Goal: Task Accomplishment & Management: Manage account settings

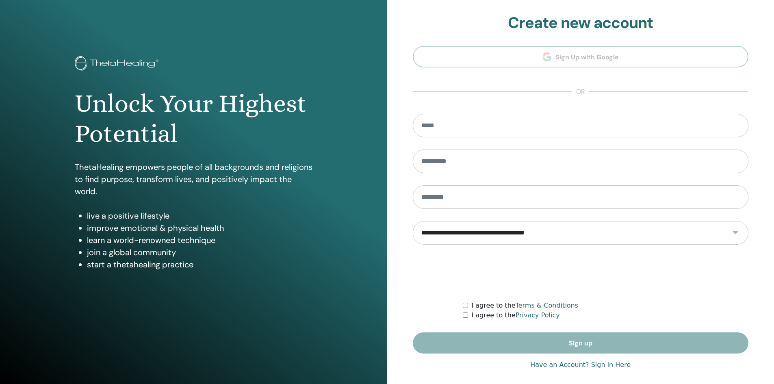
click at [584, 362] on link "Have an Account? Sign in Here" at bounding box center [580, 365] width 100 height 10
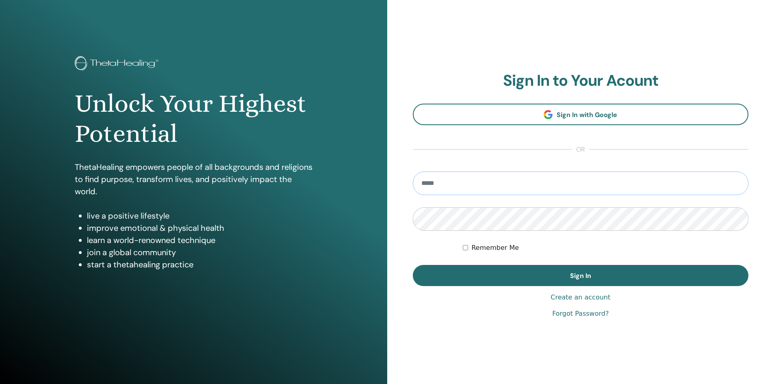
click at [554, 184] on input "email" at bounding box center [581, 183] width 336 height 24
type input "**********"
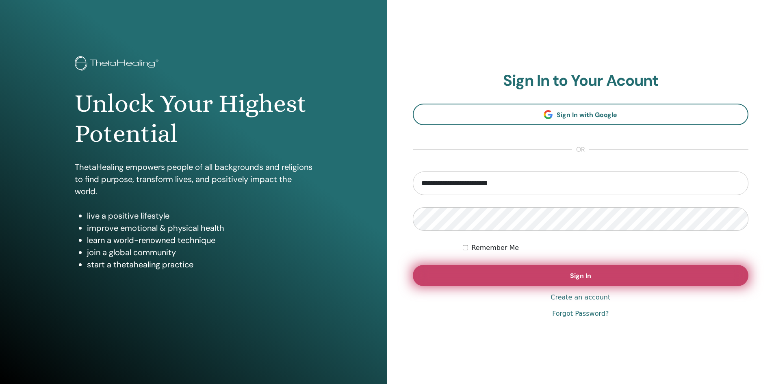
click at [590, 269] on button "Sign In" at bounding box center [581, 275] width 336 height 21
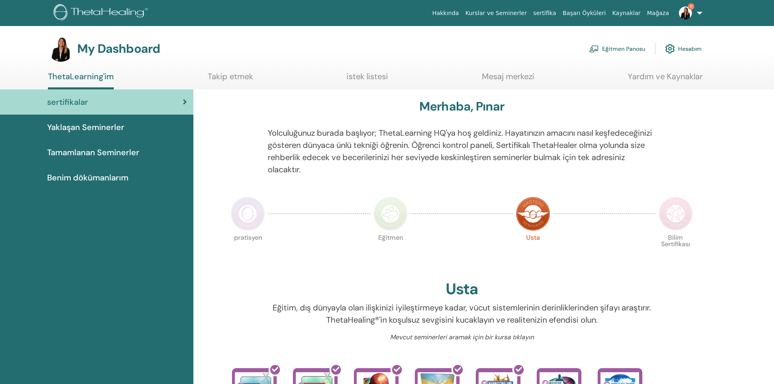
click at [615, 49] on link "Eğitmen Panosu" at bounding box center [617, 49] width 56 height 18
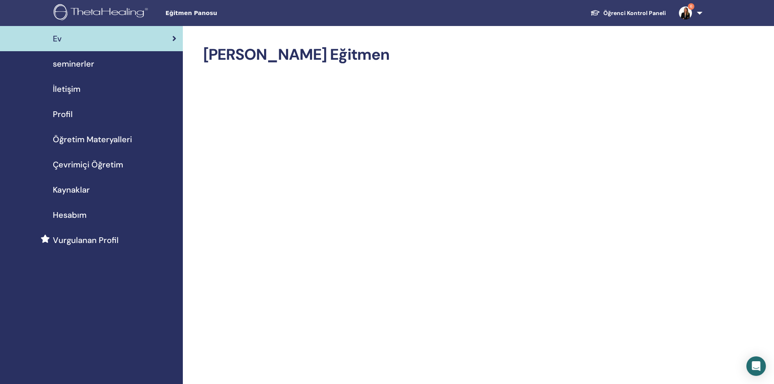
click at [83, 64] on span "seminerler" at bounding box center [73, 64] width 41 height 12
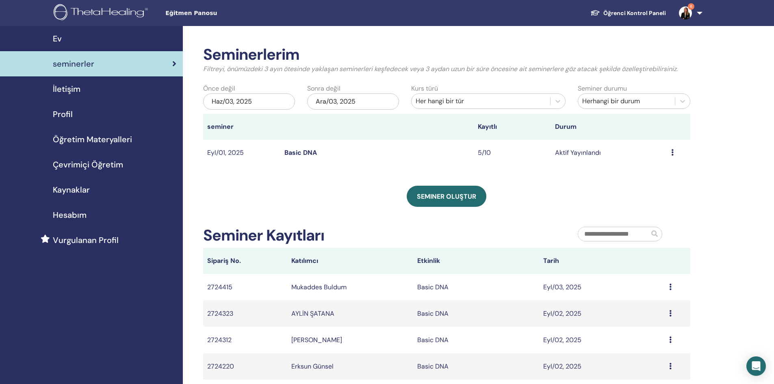
click at [300, 151] on link "Basic DNA" at bounding box center [300, 152] width 32 height 9
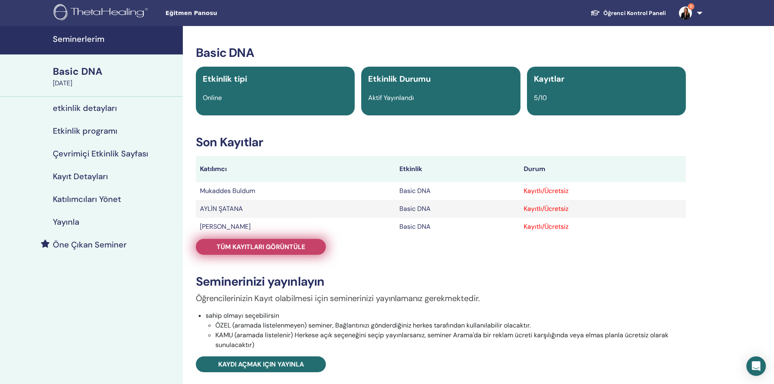
click at [259, 249] on span "Tüm kayıtları görüntüle" at bounding box center [260, 246] width 89 height 9
